Goal: Communication & Community: Ask a question

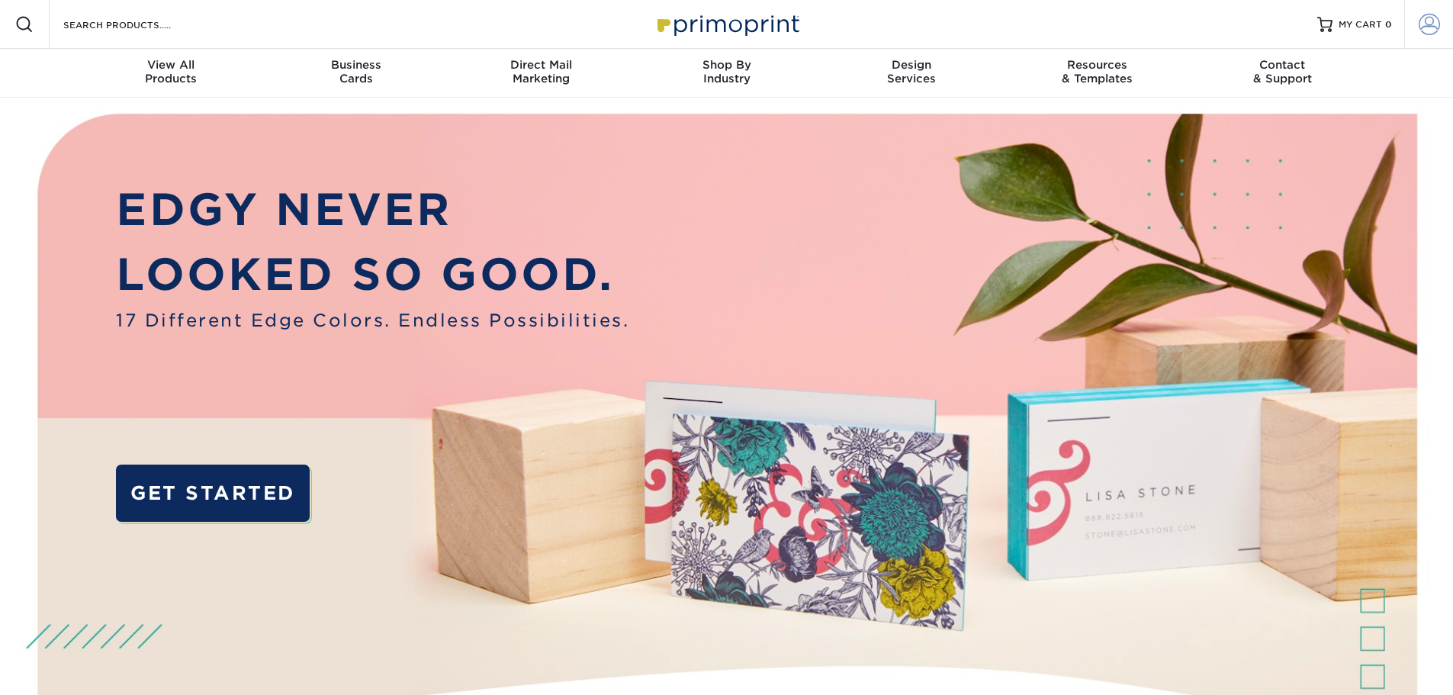
click at [1441, 28] on link "Account" at bounding box center [1428, 24] width 49 height 49
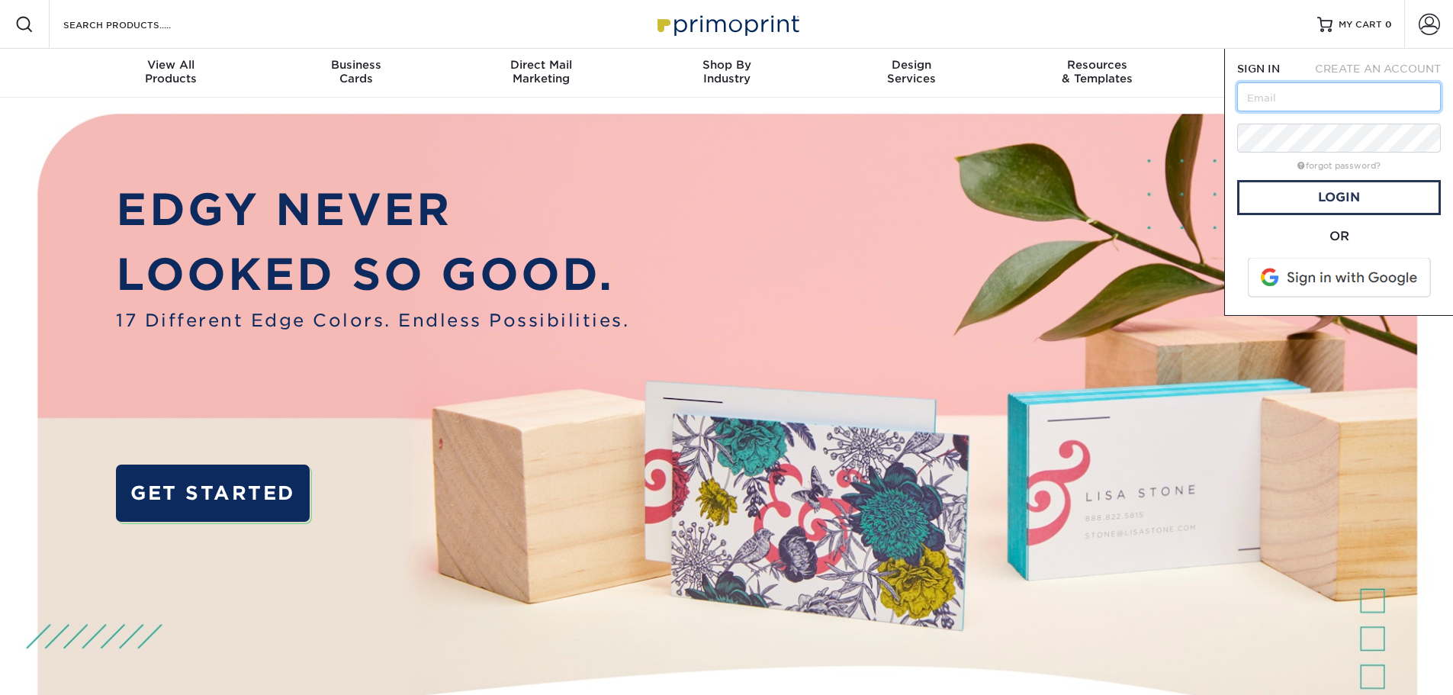
click at [1344, 98] on input "text" at bounding box center [1339, 96] width 204 height 29
click at [1251, 157] on div "forgot password?" at bounding box center [1339, 165] width 204 height 18
click at [1311, 285] on span at bounding box center [1340, 278] width 195 height 40
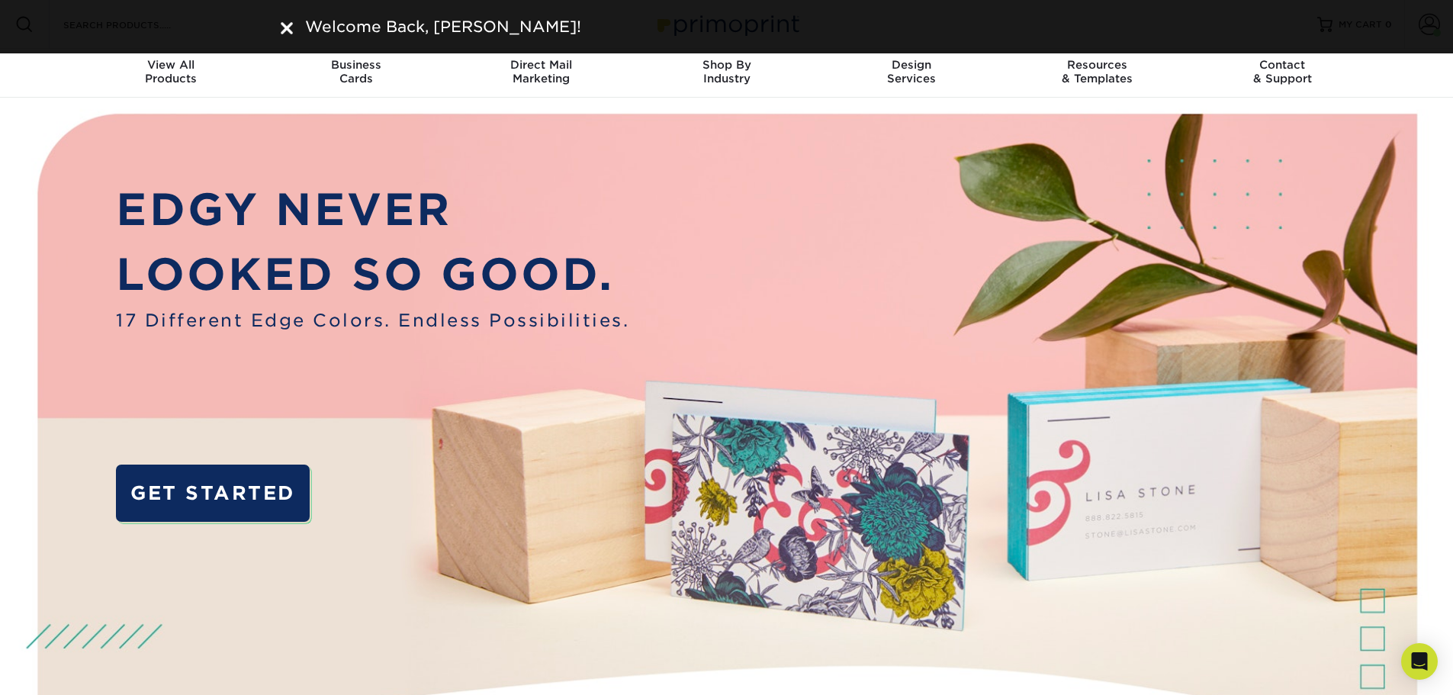
click at [287, 31] on img at bounding box center [287, 28] width 12 height 12
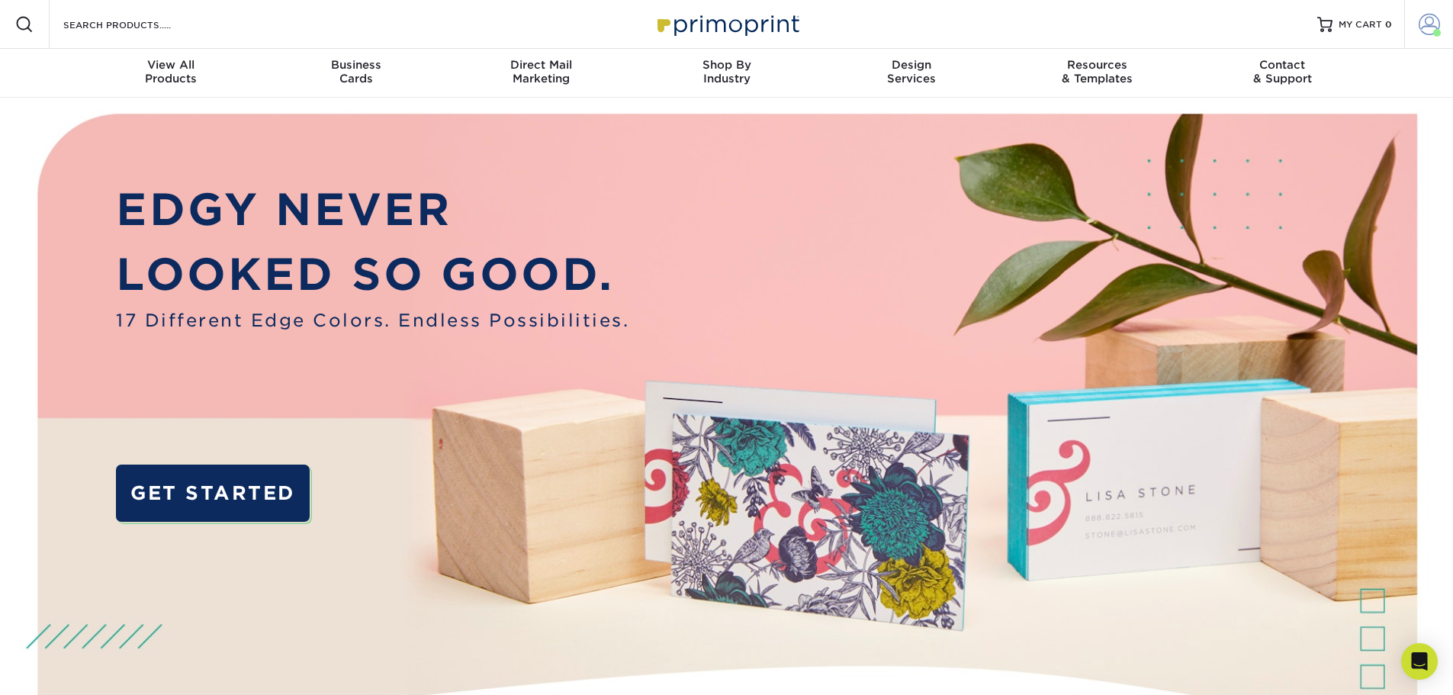
click at [1426, 12] on link "Account" at bounding box center [1428, 24] width 49 height 49
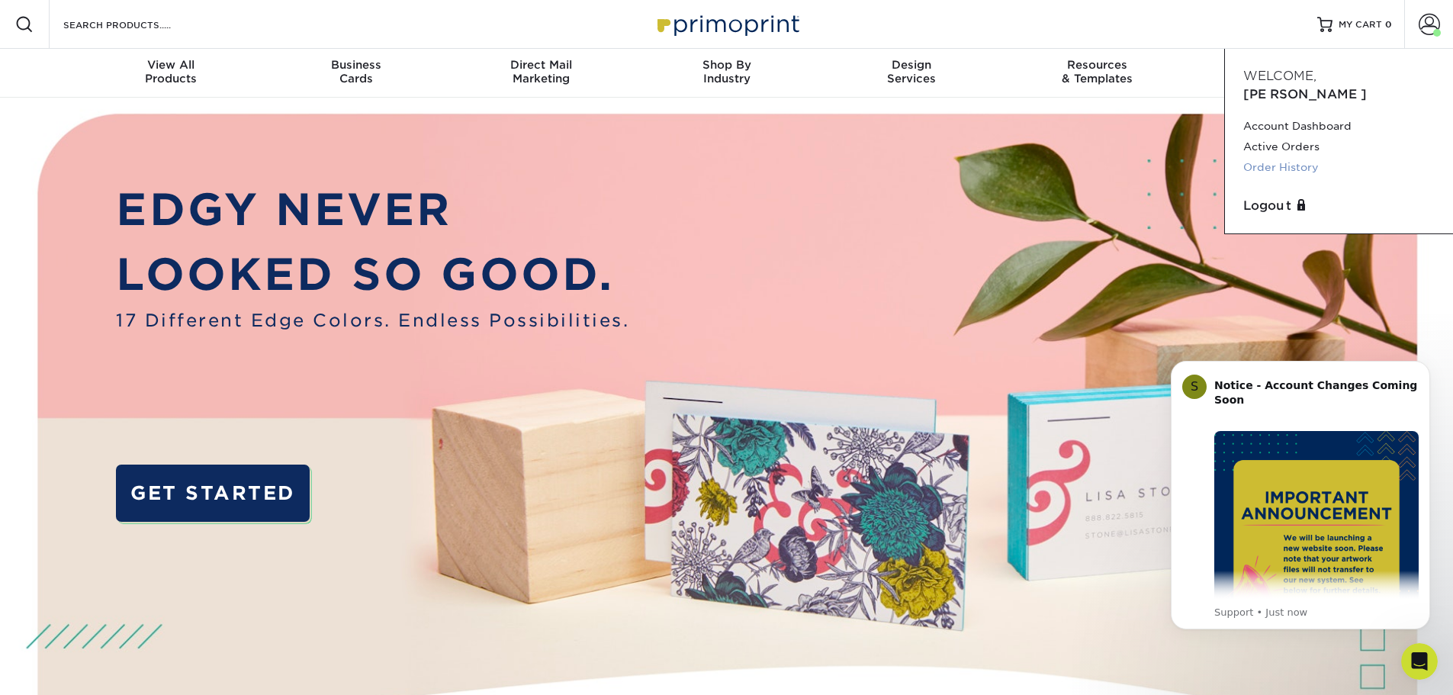
click at [1276, 157] on link "Order History" at bounding box center [1338, 167] width 191 height 21
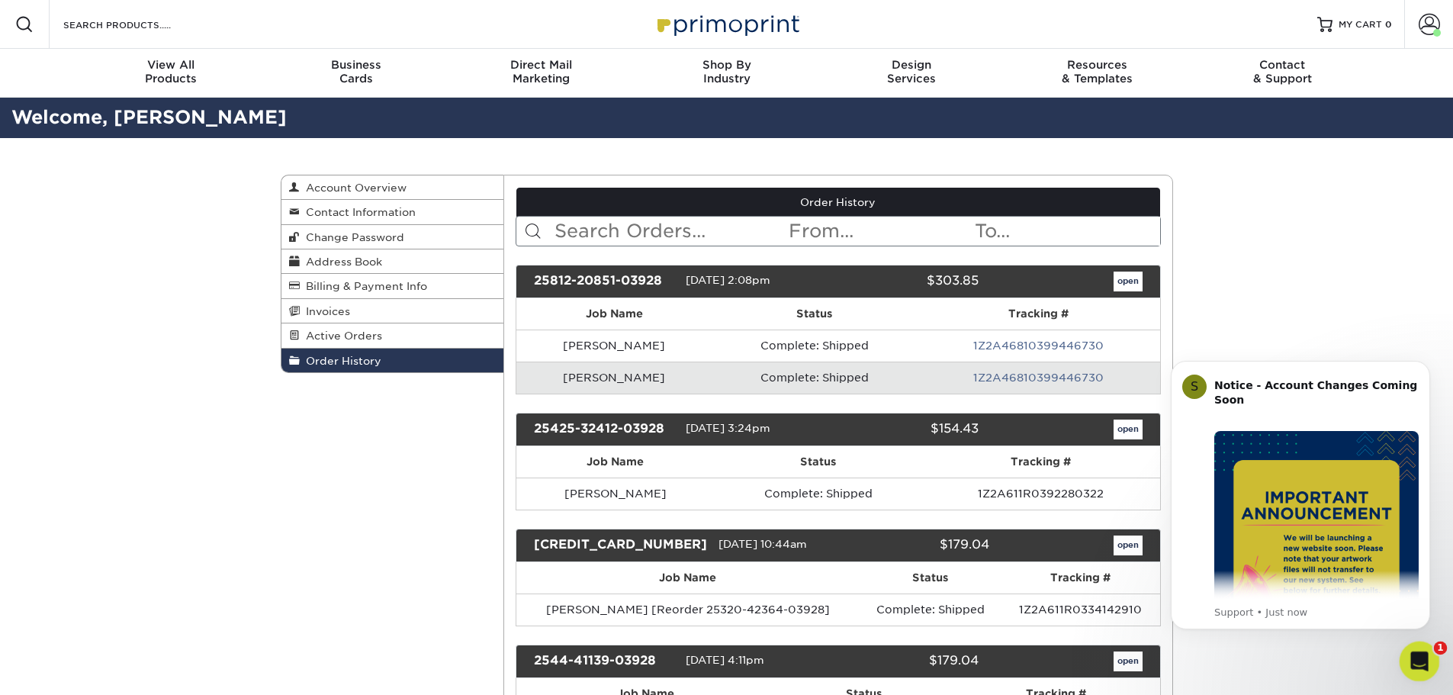
click at [1412, 672] on div "Open Intercom Messenger" at bounding box center [1417, 659] width 50 height 50
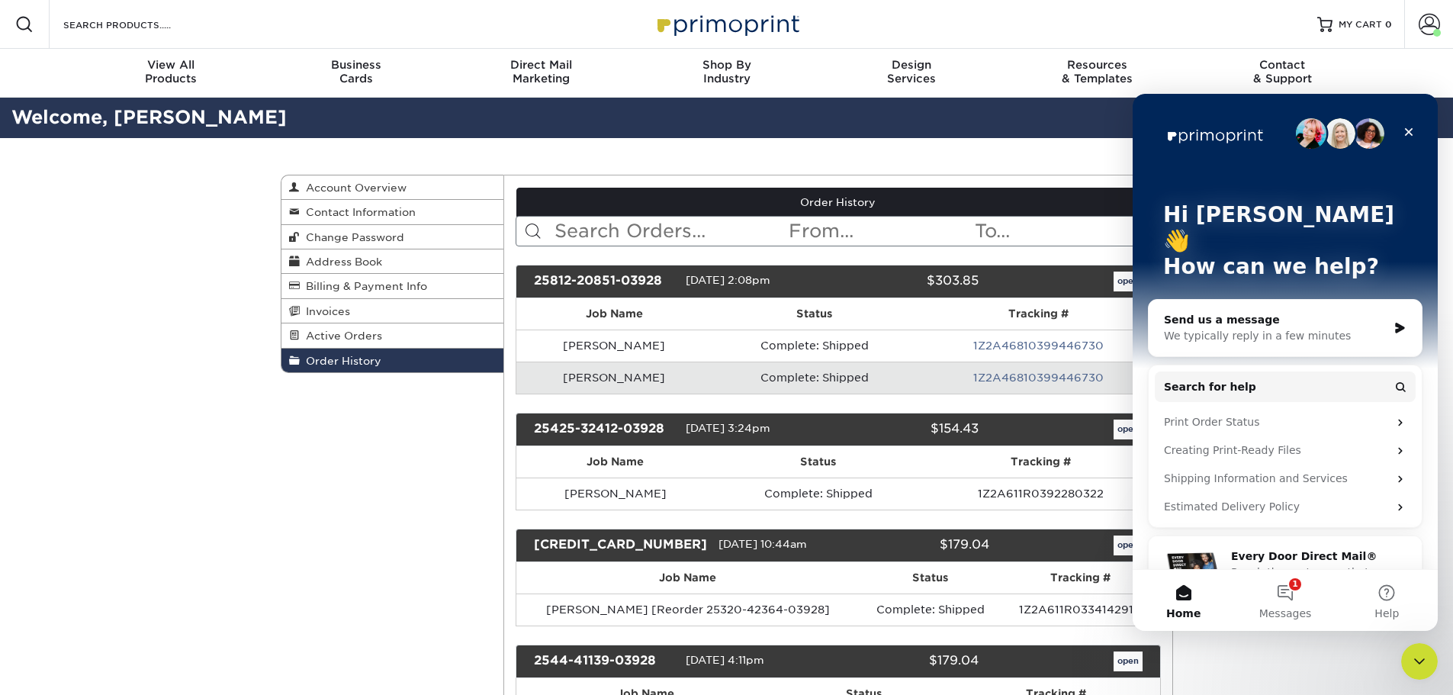
click at [1410, 130] on icon "Close" at bounding box center [1409, 132] width 8 height 8
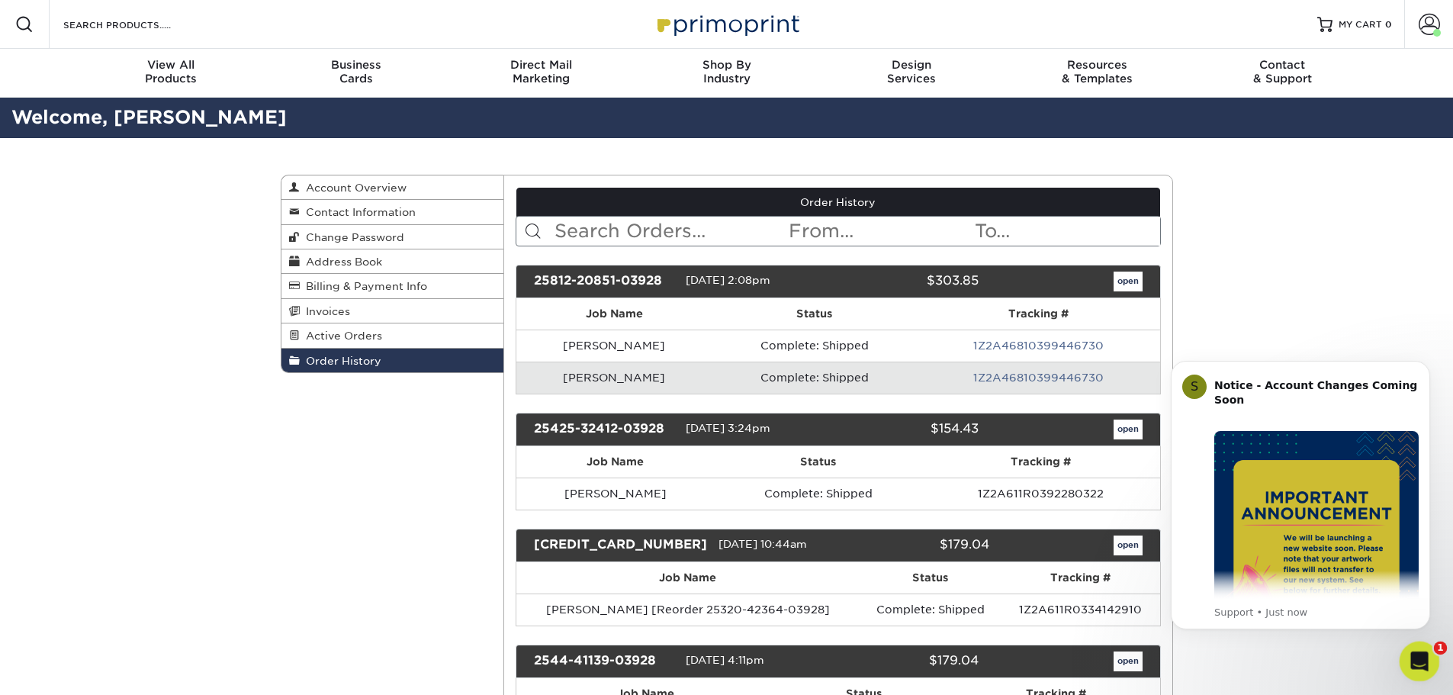
click at [1420, 661] on icon "Open Intercom Messenger" at bounding box center [1417, 659] width 25 height 25
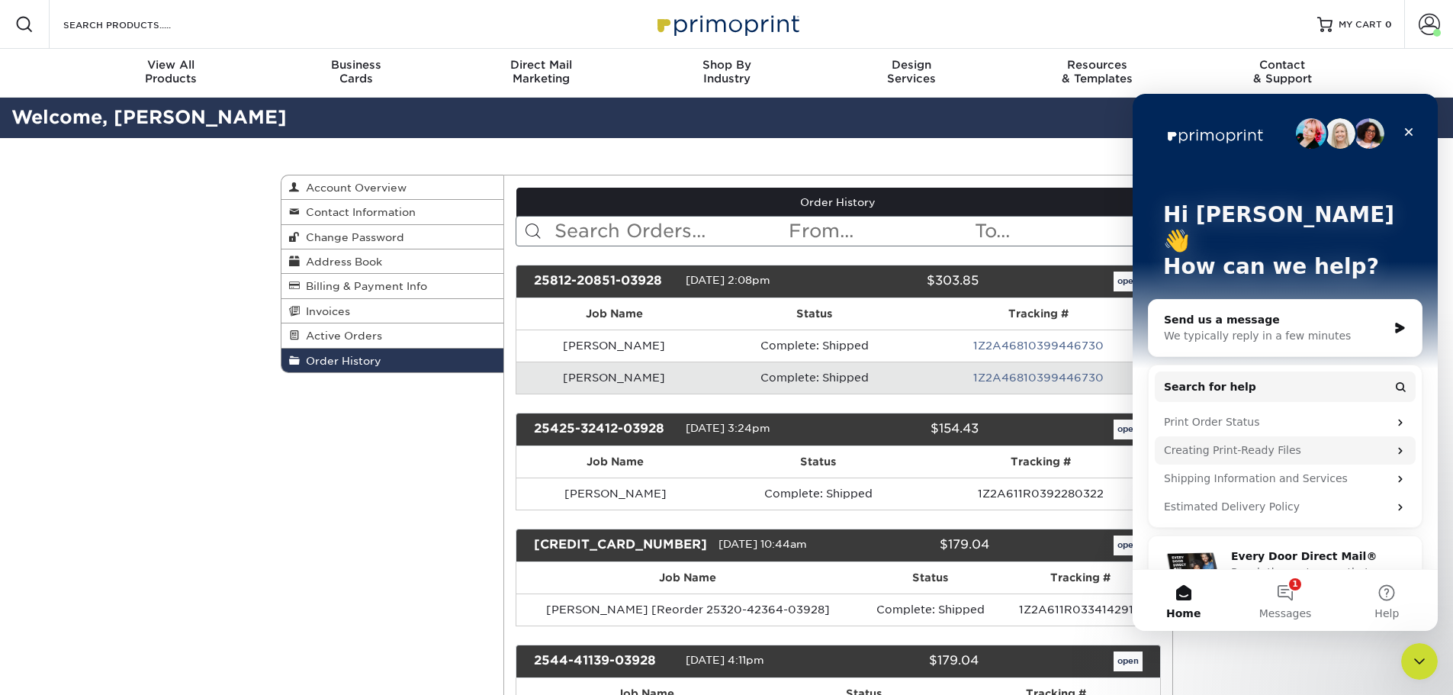
scroll to position [21, 0]
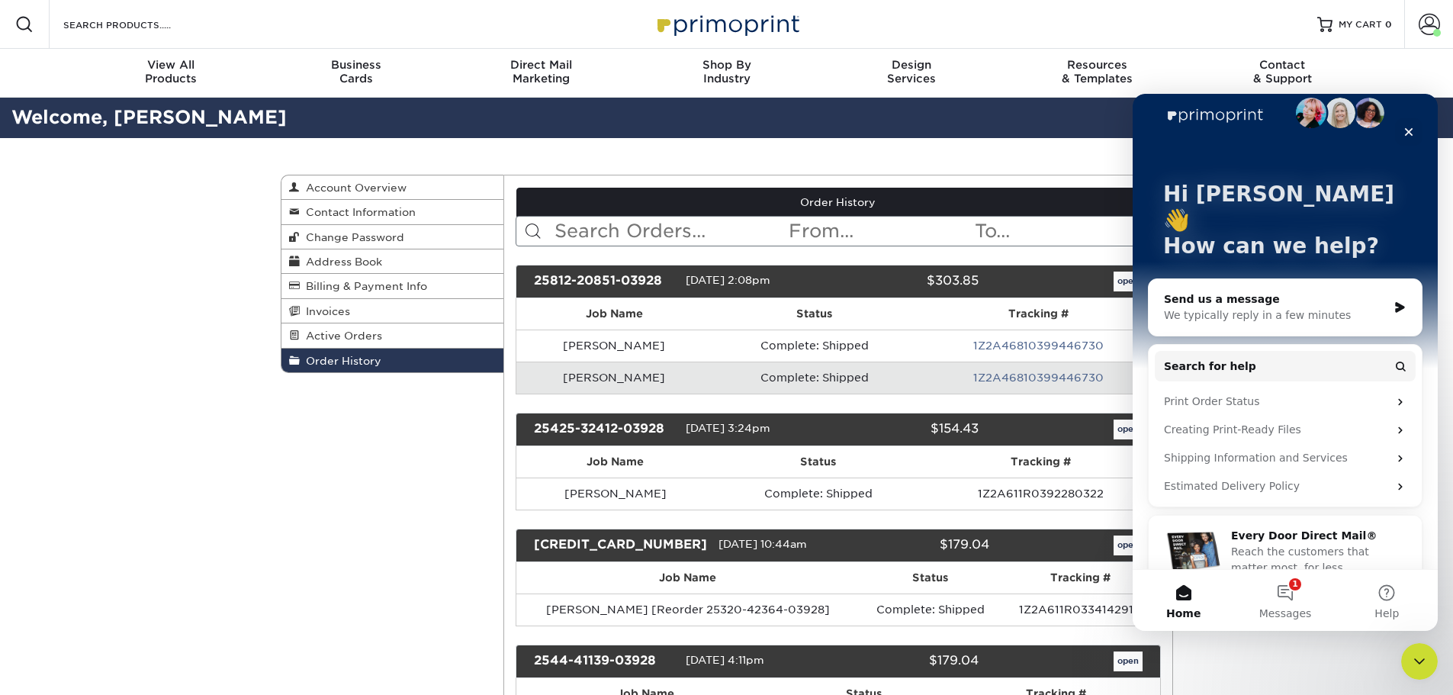
click at [1395, 302] on icon "Intercom messenger" at bounding box center [1399, 307] width 9 height 11
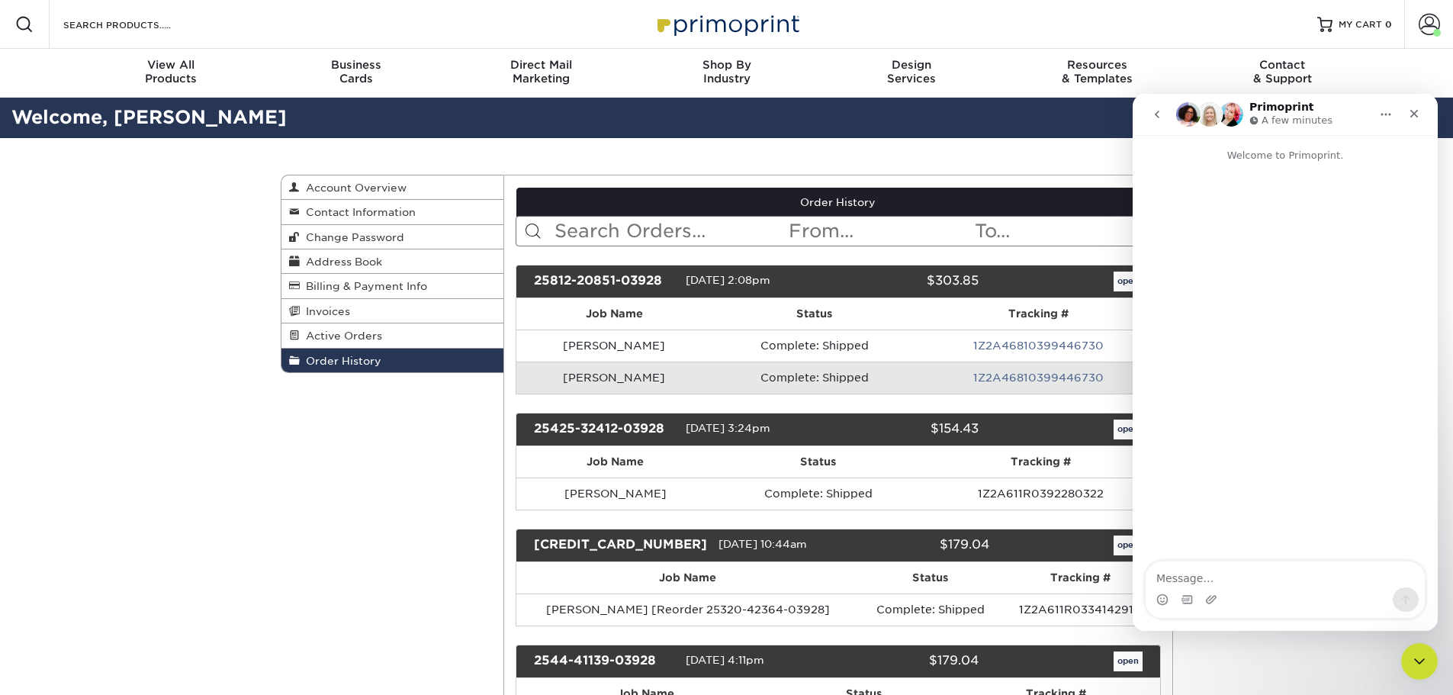
click at [1252, 568] on textarea "Message…" at bounding box center [1285, 574] width 279 height 26
type textarea "W"
drag, startPoint x: 667, startPoint y: 275, endPoint x: 536, endPoint y: 278, distance: 130.5
click at [536, 278] on div "25812-20851-03928" at bounding box center [604, 282] width 163 height 20
copy div "25812-20851-03928"
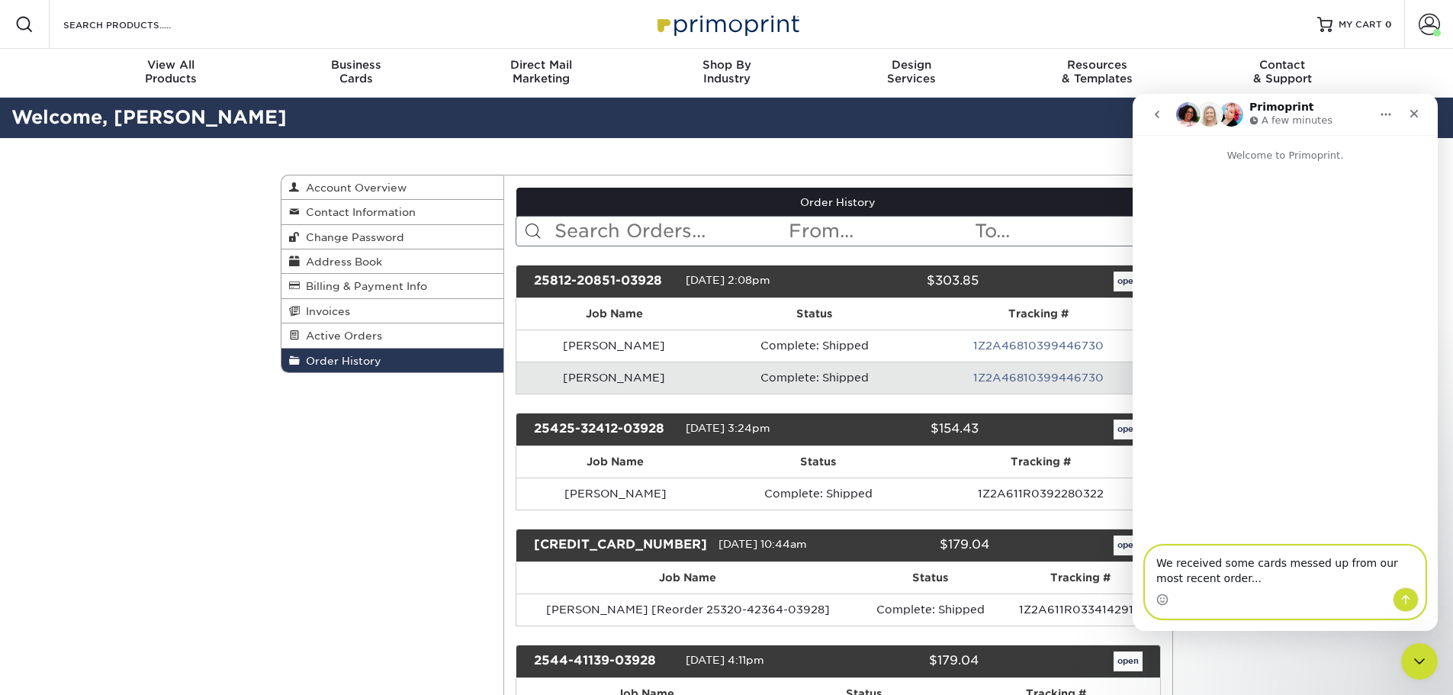
click at [1263, 576] on textarea "We received some cards messed up from our most recent order..." at bounding box center [1285, 566] width 279 height 41
paste textarea "25812-20851-03928"
type textarea "We received some cards messed up from our most recent order... #25812-20851-039…"
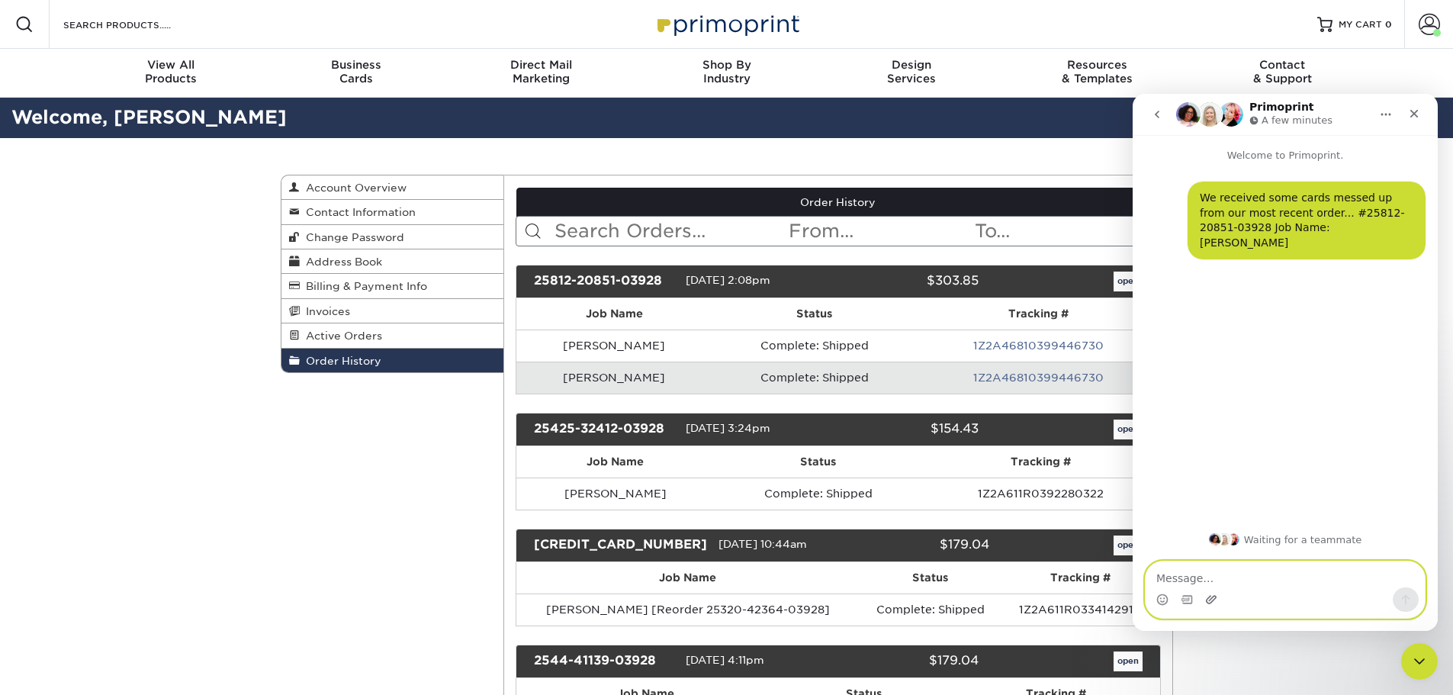
click at [1214, 600] on icon "Upload attachment" at bounding box center [1211, 599] width 11 height 8
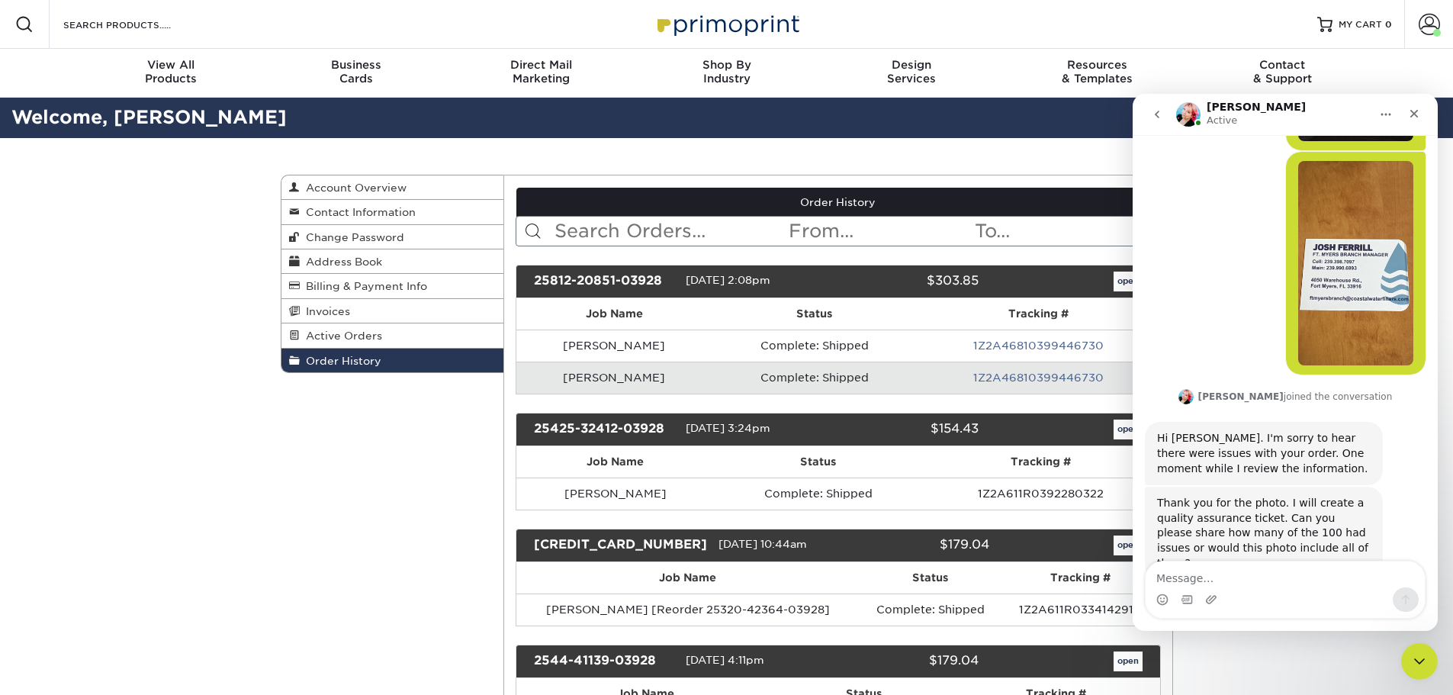
scroll to position [354, 0]
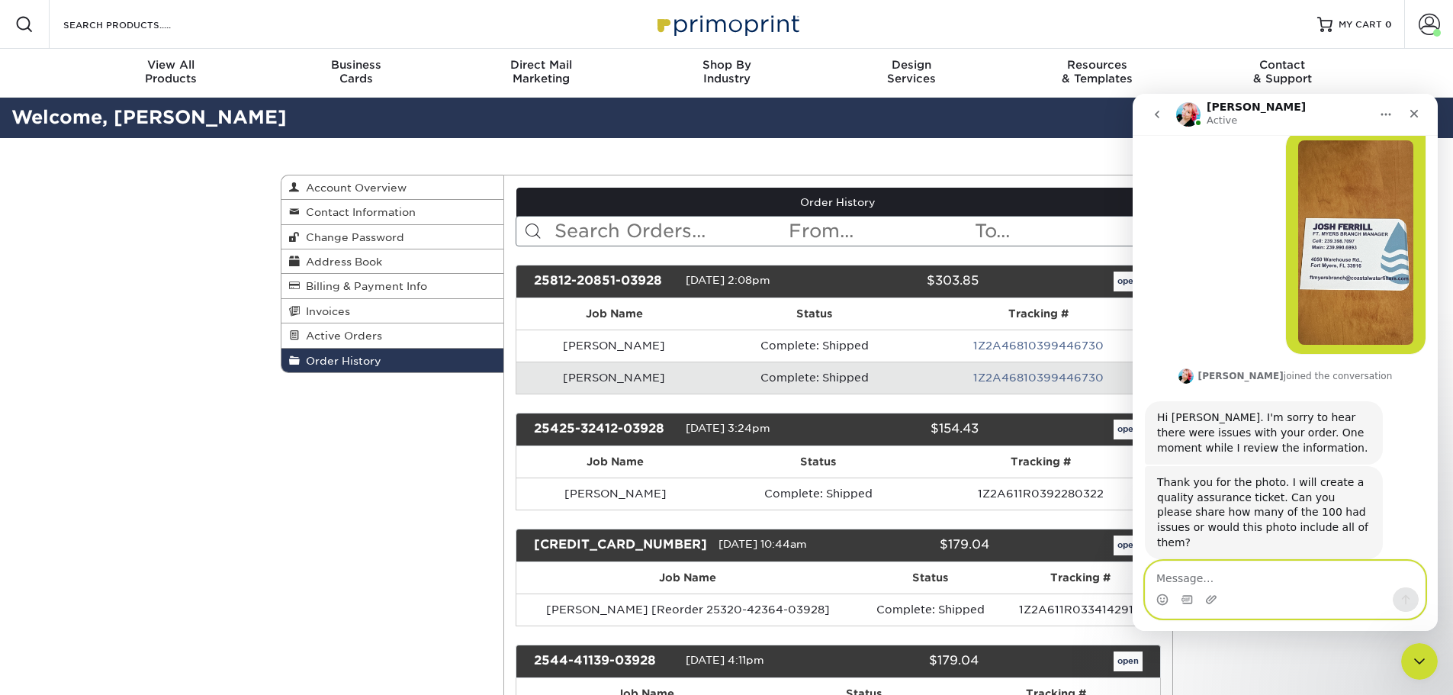
click at [1245, 580] on textarea "Message…" at bounding box center [1285, 574] width 279 height 26
type textarea "about 20 of them"
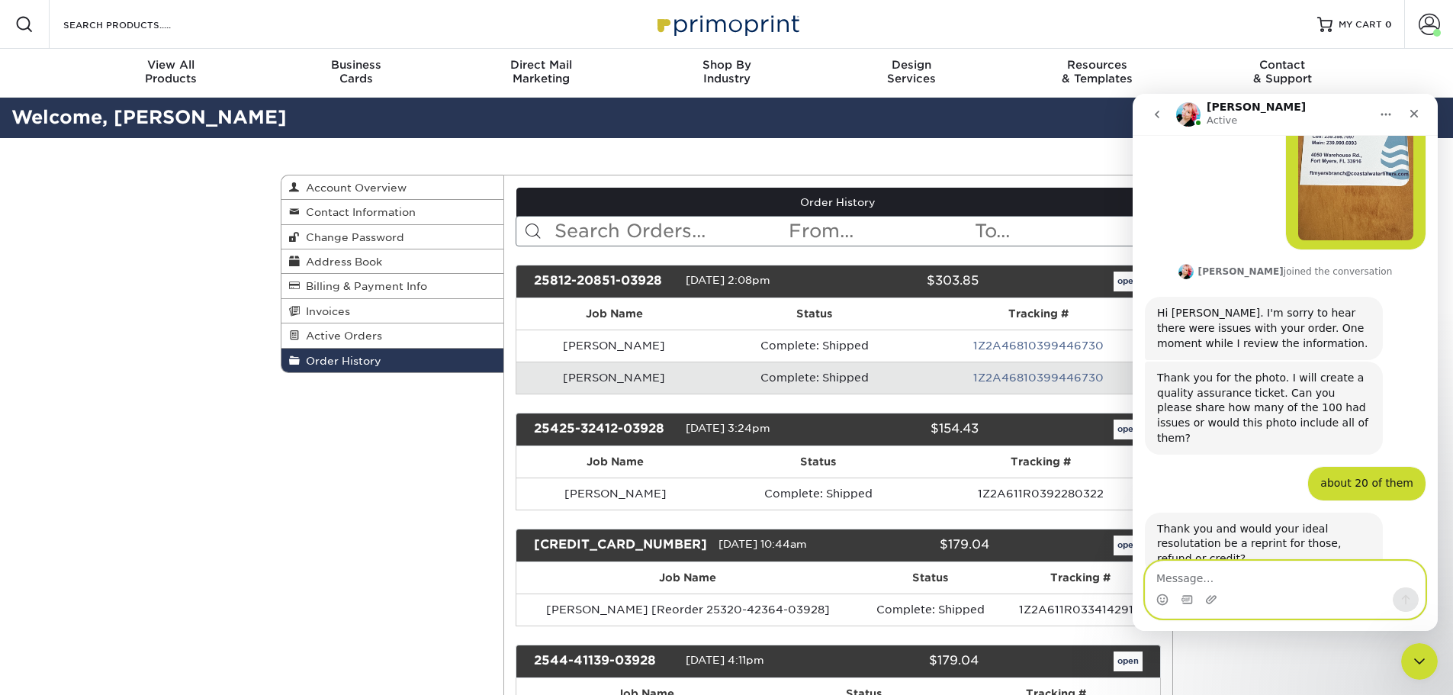
scroll to position [460, 0]
click at [1222, 575] on textarea "Message…" at bounding box center [1285, 574] width 279 height 26
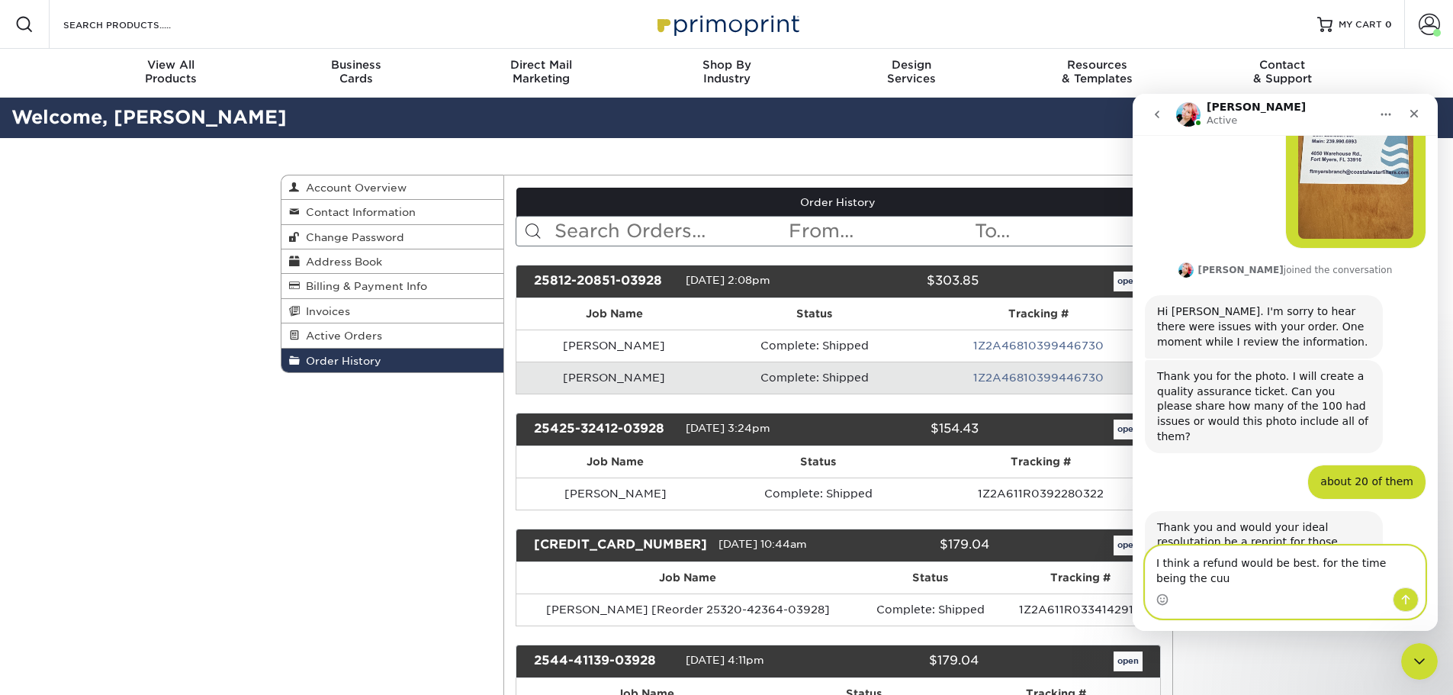
scroll to position [475, 0]
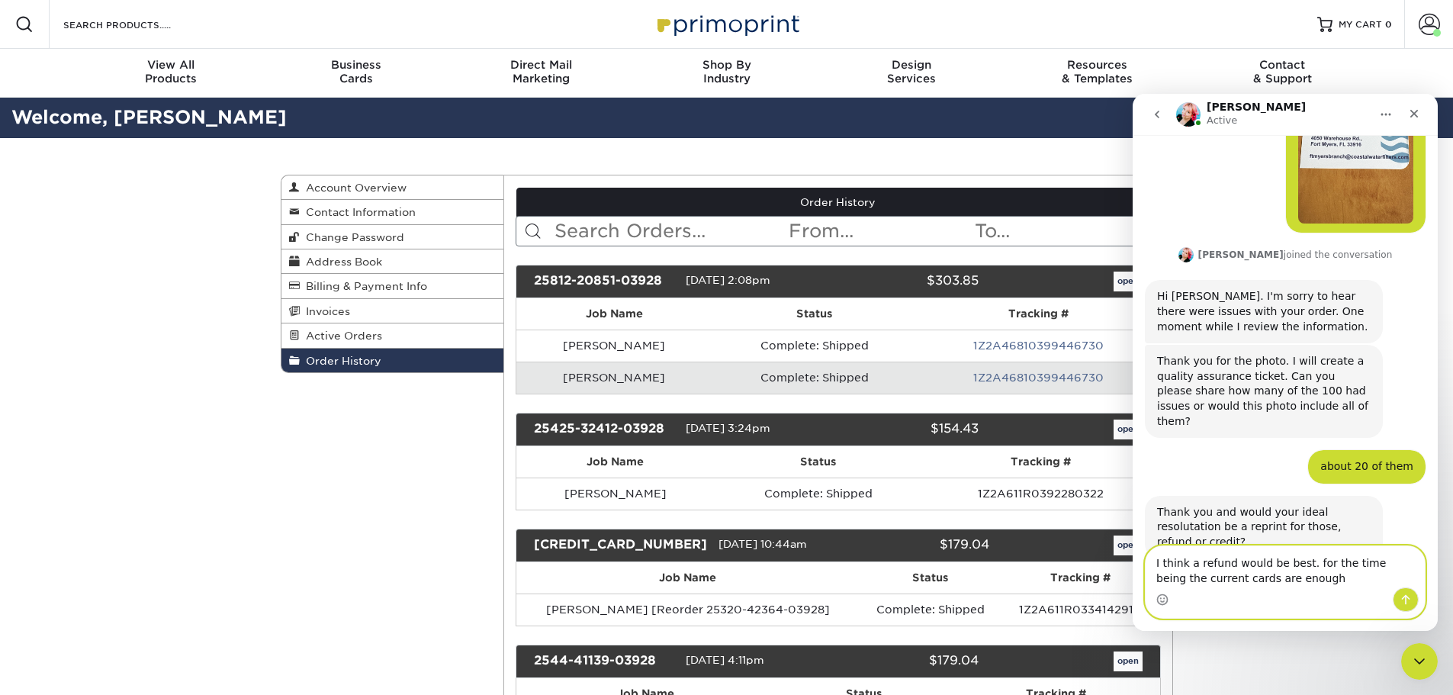
type textarea "I think a refund would be best. for the time being the current cards are enough"
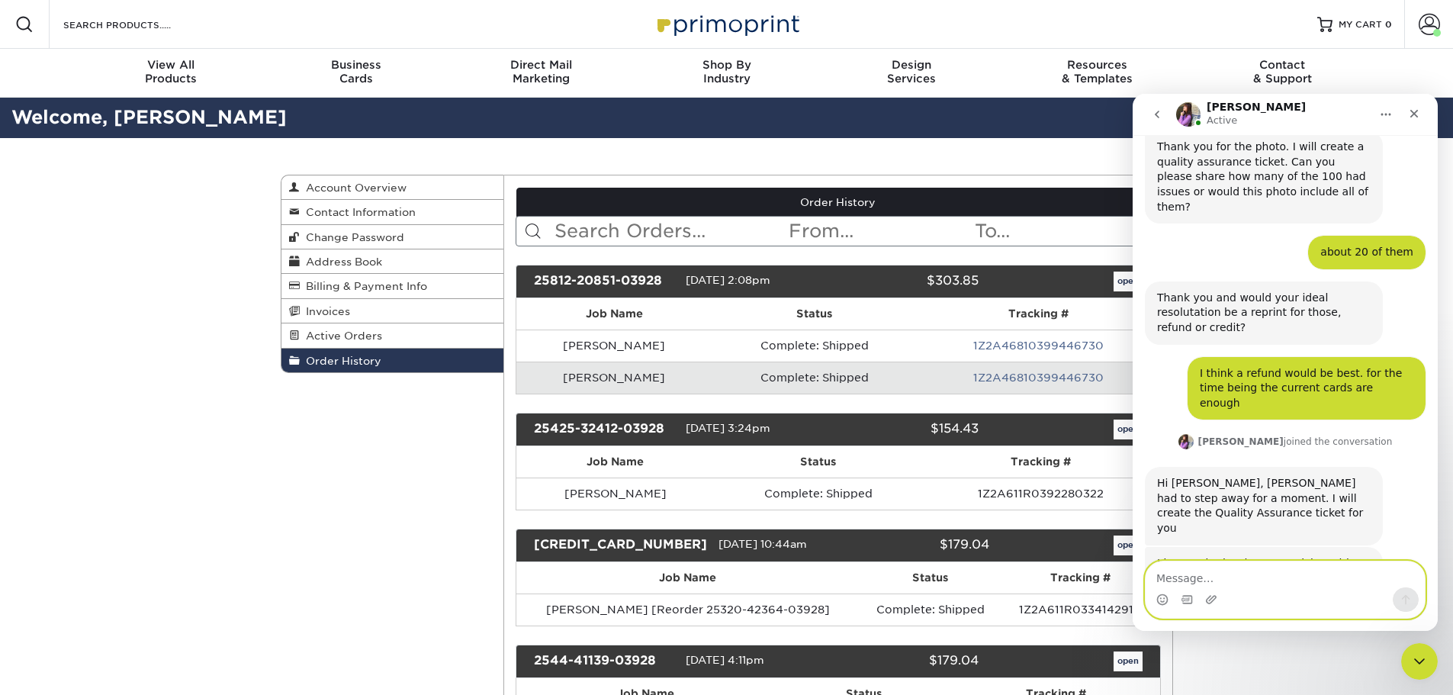
scroll to position [733, 0]
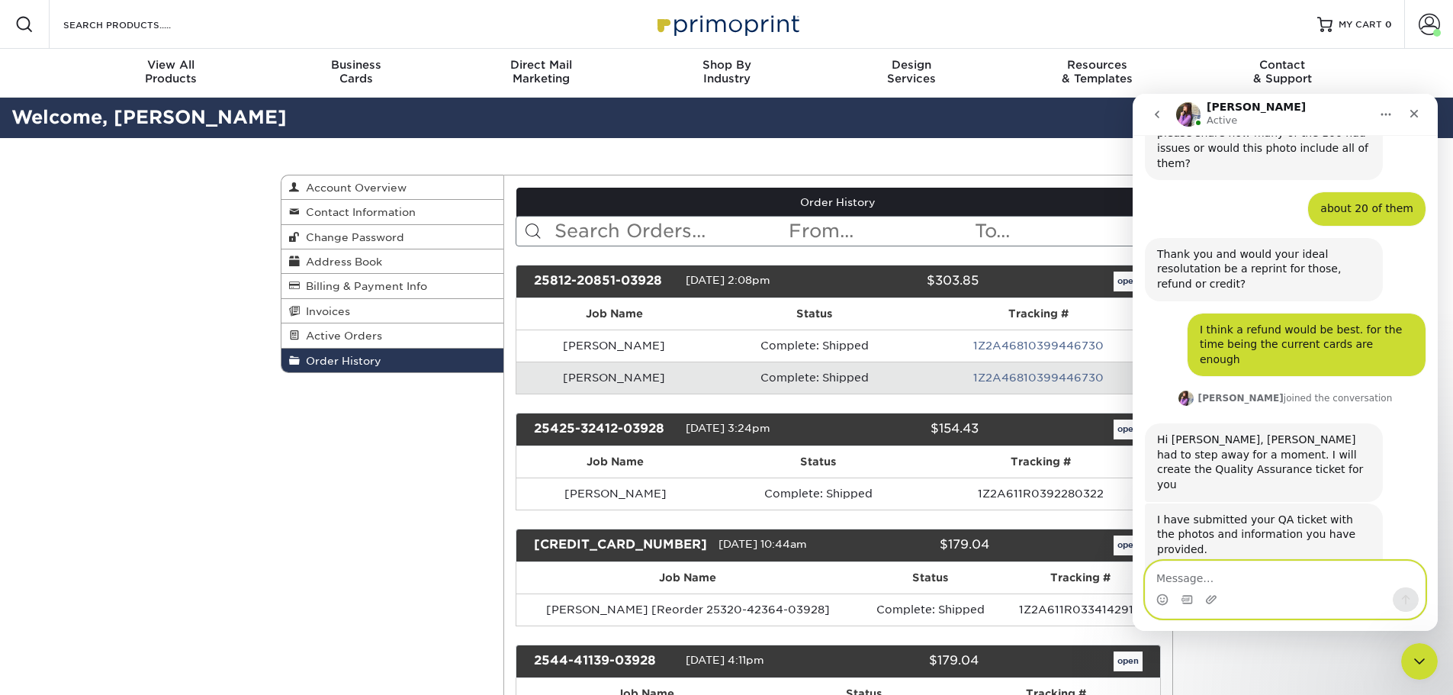
click at [1222, 575] on textarea "Message…" at bounding box center [1285, 574] width 279 height 26
type textarea "ok, thank you!"
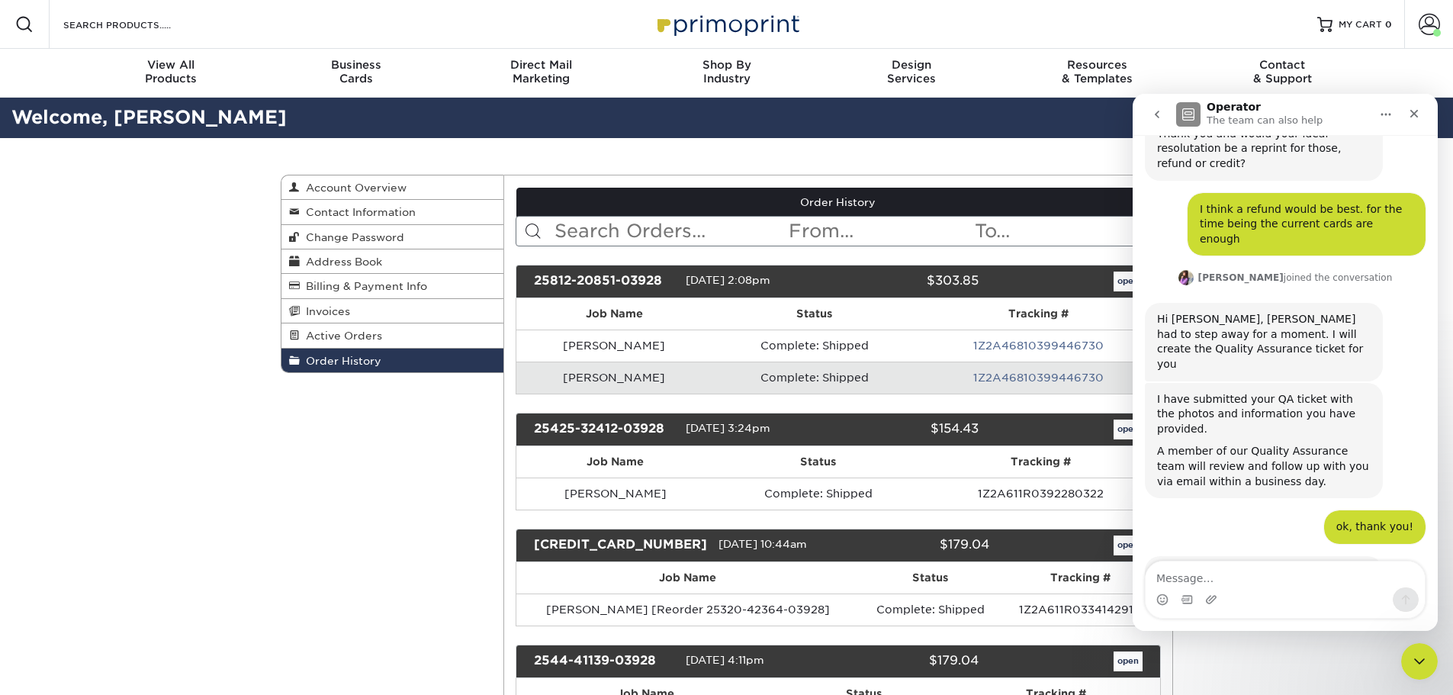
scroll to position [976, 0]
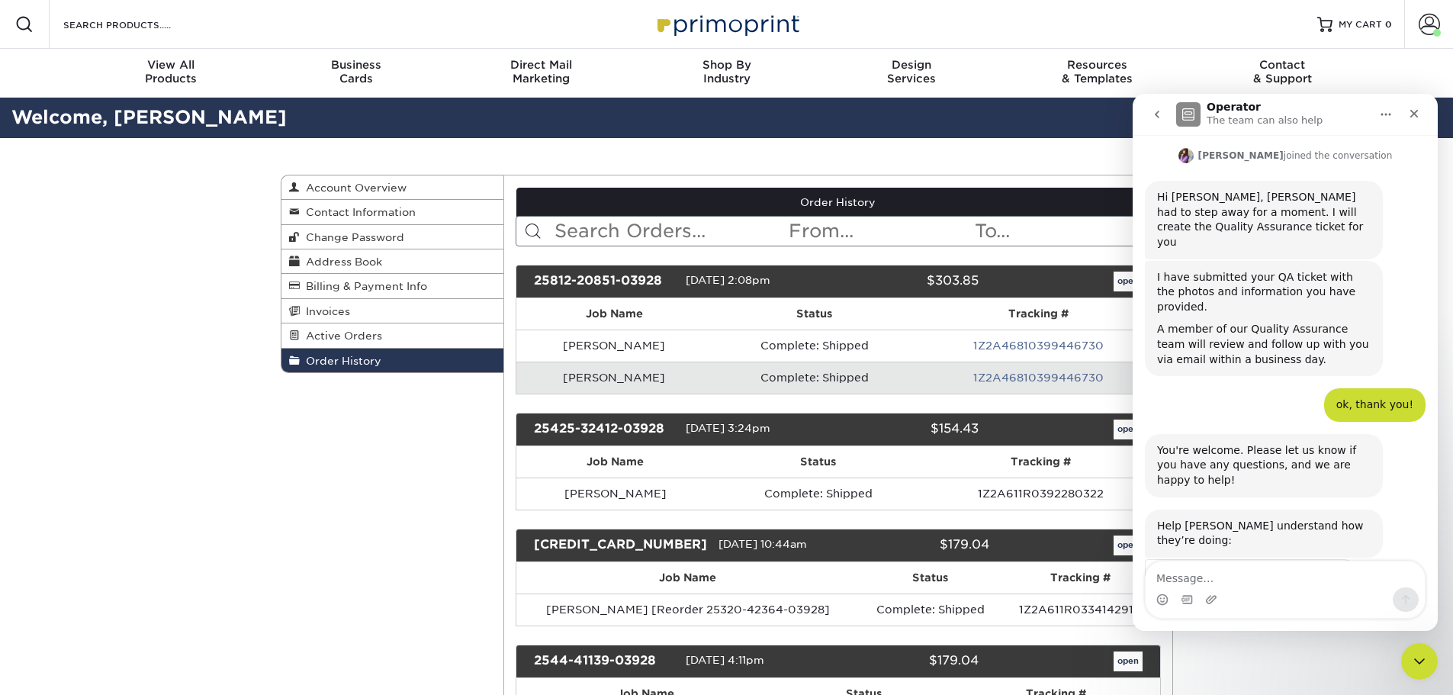
click at [1289, 601] on span "Great" at bounding box center [1287, 614] width 27 height 27
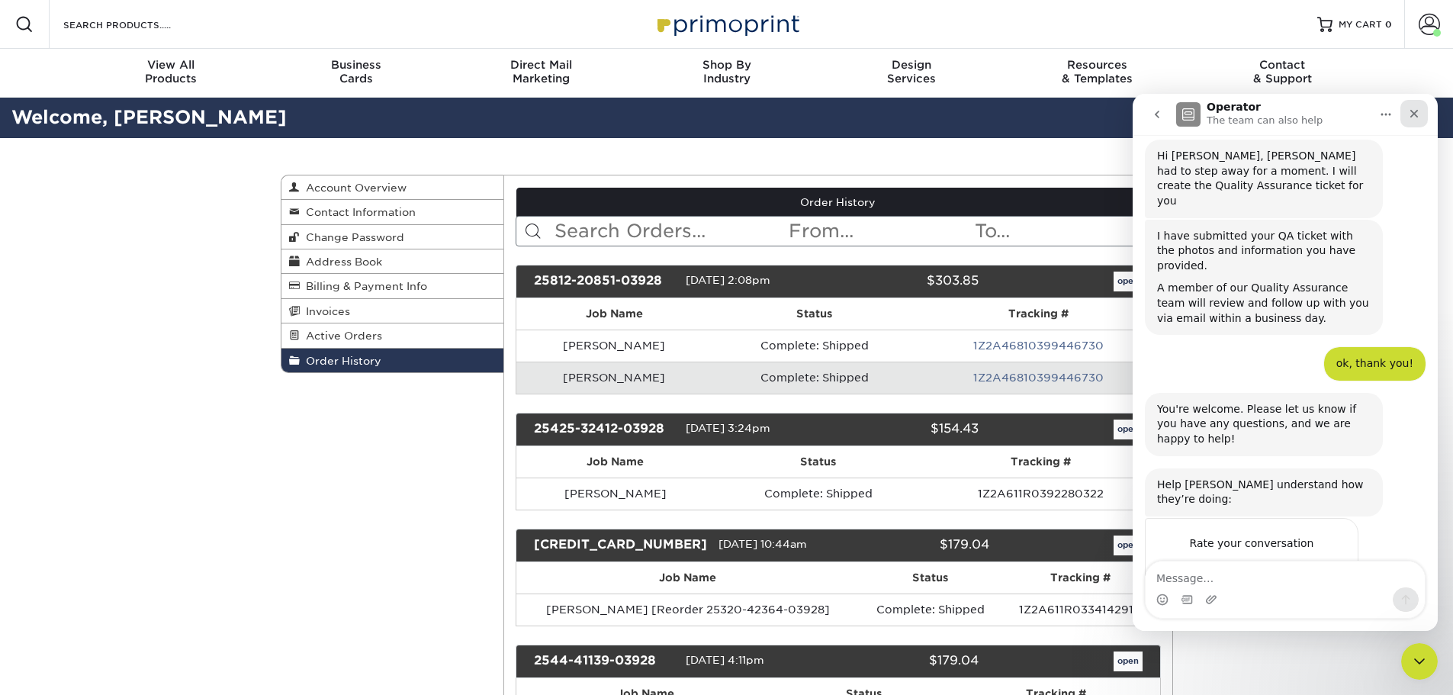
click at [1408, 111] on icon "Close" at bounding box center [1414, 114] width 12 height 12
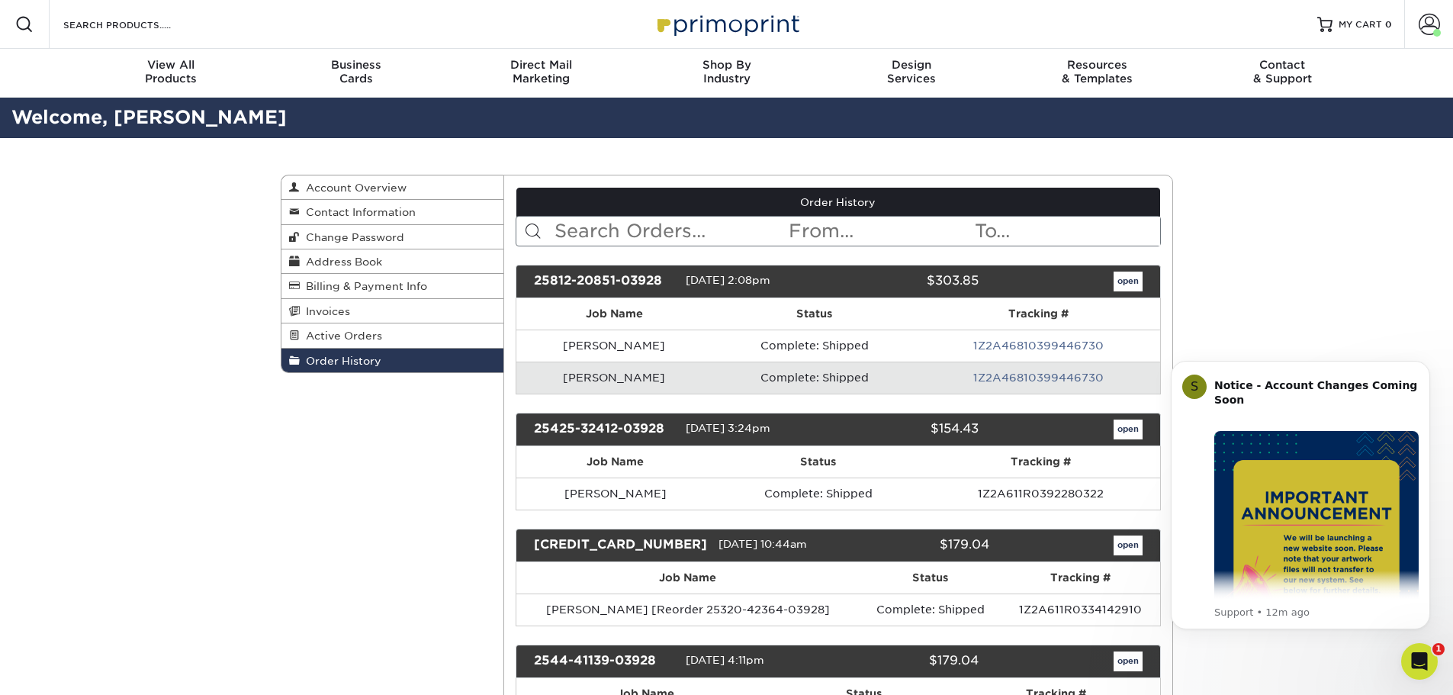
scroll to position [0, 0]
